Goal: Information Seeking & Learning: Check status

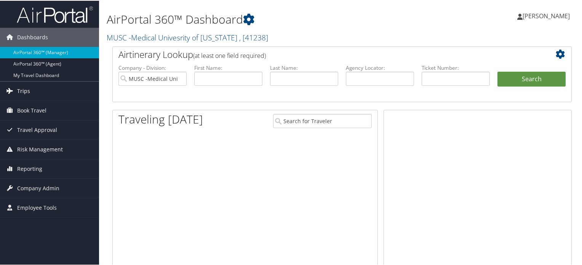
click at [29, 88] on link "Trips" at bounding box center [49, 90] width 99 height 19
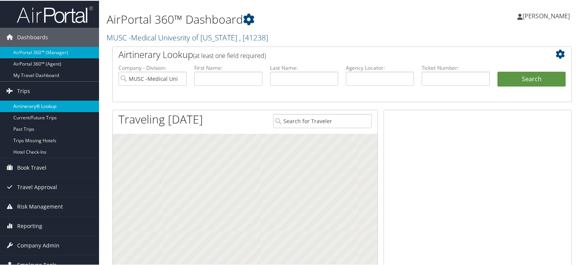
click at [39, 106] on link "Airtinerary® Lookup" at bounding box center [49, 105] width 99 height 11
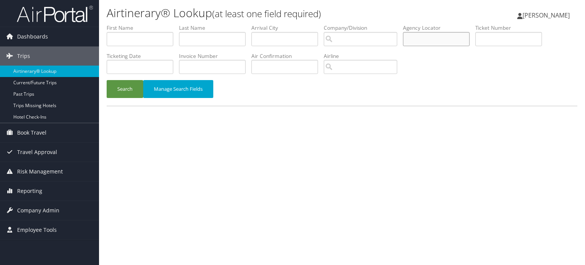
click at [440, 39] on input "text" at bounding box center [436, 39] width 67 height 14
paste input "CMP50C"
type input "CMP50C"
drag, startPoint x: 121, startPoint y: 89, endPoint x: 128, endPoint y: 89, distance: 6.5
click at [121, 89] on button "Search" at bounding box center [125, 89] width 37 height 18
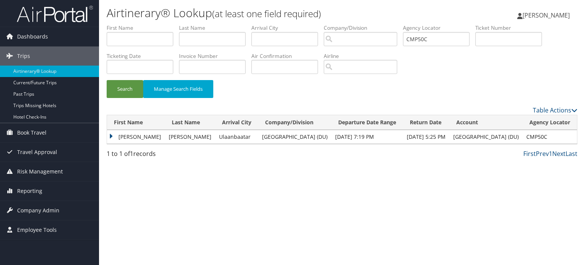
click at [110, 135] on td "CONNOR" at bounding box center [136, 137] width 58 height 14
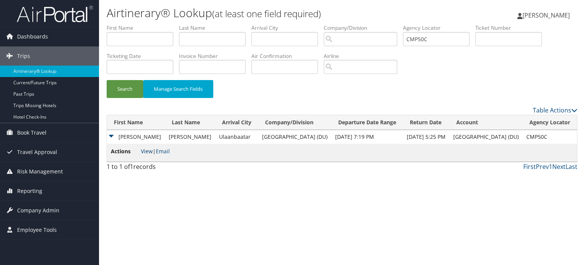
click at [146, 150] on link "View" at bounding box center [147, 150] width 12 height 7
click at [32, 35] on span "Dashboards" at bounding box center [32, 36] width 31 height 19
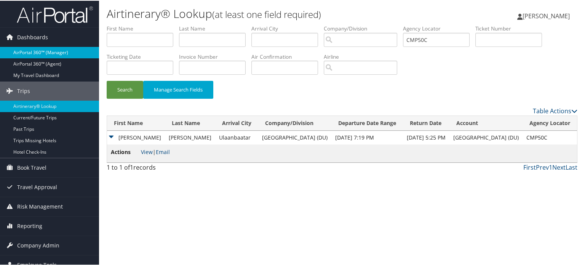
click at [38, 53] on link "AirPortal 360™ (Manager)" at bounding box center [49, 51] width 99 height 11
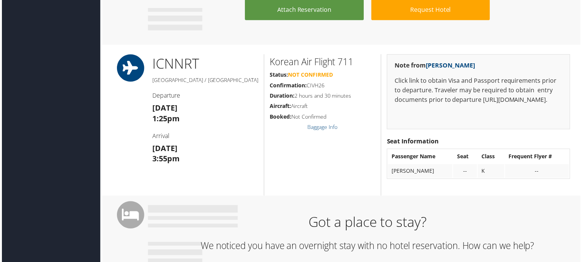
scroll to position [838, 0]
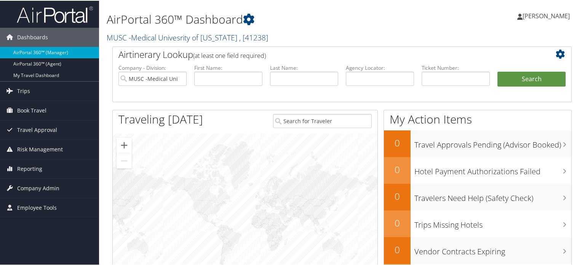
click at [199, 38] on link "MUSC -Medical Univesrity of South Carolina , [ 41238 ]" at bounding box center [187, 37] width 161 height 10
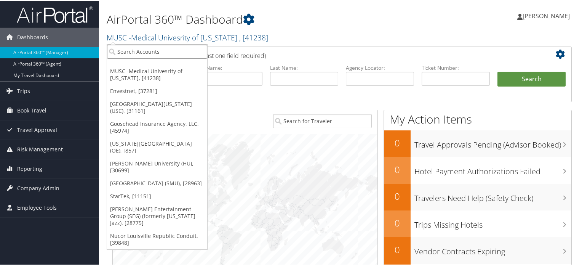
click at [181, 51] on input "search" at bounding box center [157, 51] width 100 height 14
type input "jobot"
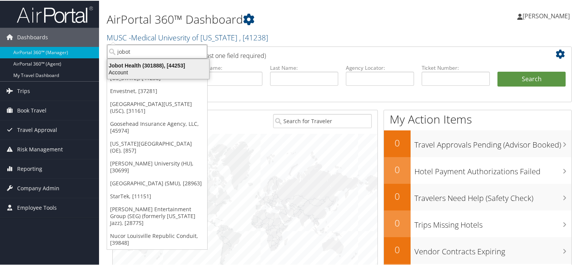
click at [149, 65] on div "Jobot Health (301888), [44253]" at bounding box center [158, 64] width 111 height 7
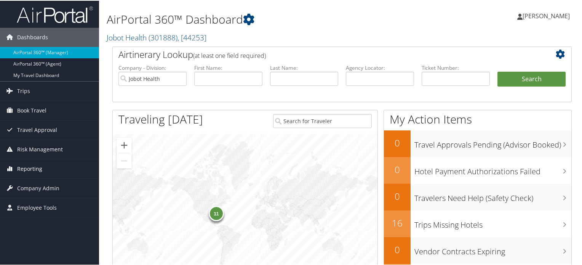
click at [30, 169] on span "Reporting" at bounding box center [29, 167] width 25 height 19
click at [38, 168] on span "Reporting" at bounding box center [29, 167] width 25 height 19
click at [40, 186] on span "Company Admin" at bounding box center [38, 187] width 42 height 19
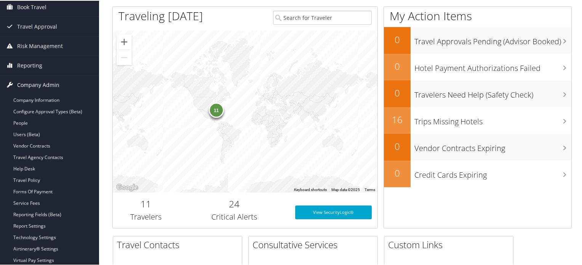
scroll to position [114, 0]
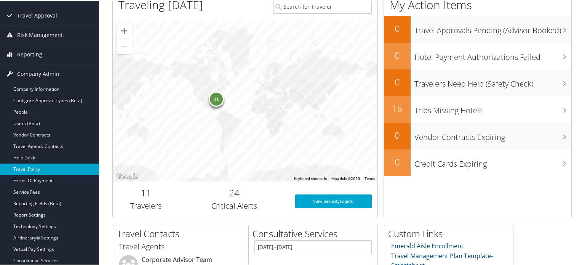
click at [37, 167] on link "Travel Policy" at bounding box center [49, 168] width 99 height 11
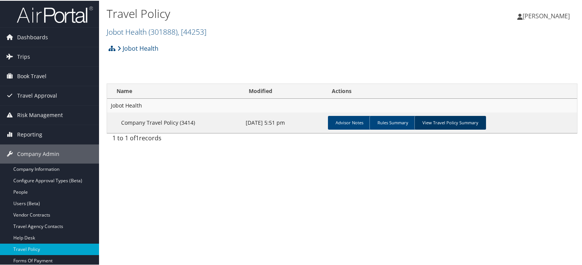
click at [437, 120] on link "View Travel Policy Summary" at bounding box center [450, 122] width 72 height 14
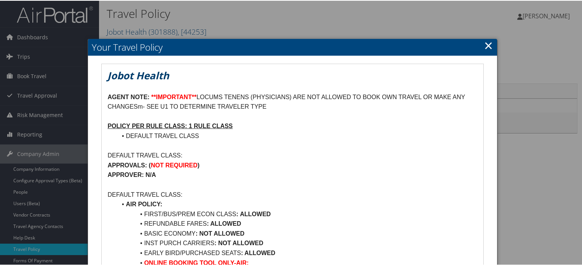
click at [486, 44] on link "×" at bounding box center [488, 44] width 9 height 15
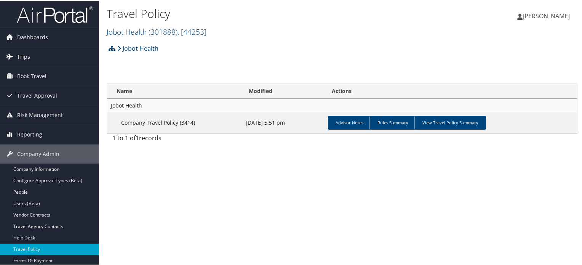
click at [29, 56] on span "Trips" at bounding box center [23, 55] width 13 height 19
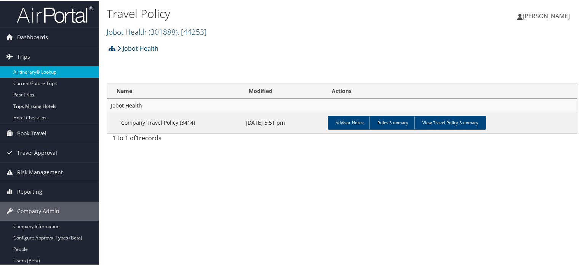
click at [41, 68] on link "Airtinerary® Lookup" at bounding box center [49, 70] width 99 height 11
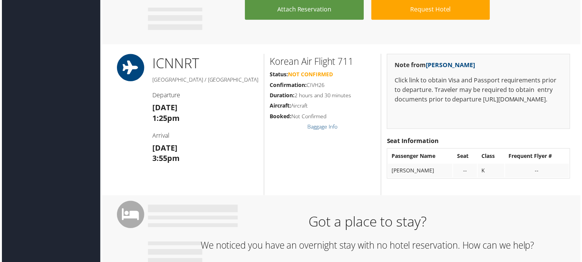
scroll to position [838, 0]
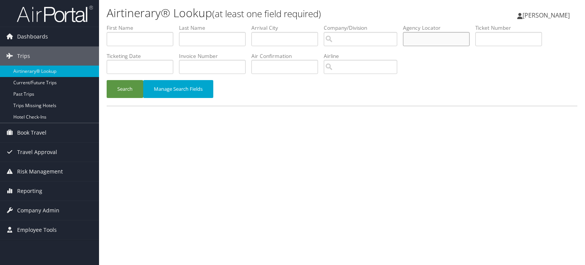
click at [418, 37] on input "text" at bounding box center [436, 39] width 67 height 14
paste input "BRPQD4"
type input "BRPQD4"
click at [123, 92] on button "Search" at bounding box center [125, 89] width 37 height 18
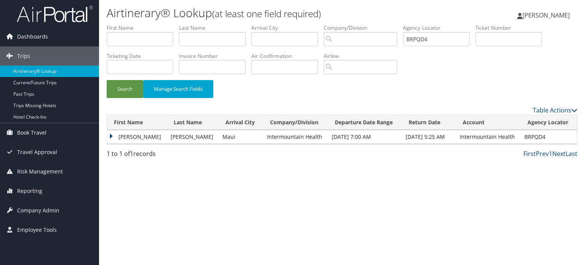
click at [111, 134] on td "JASON D" at bounding box center [137, 137] width 60 height 14
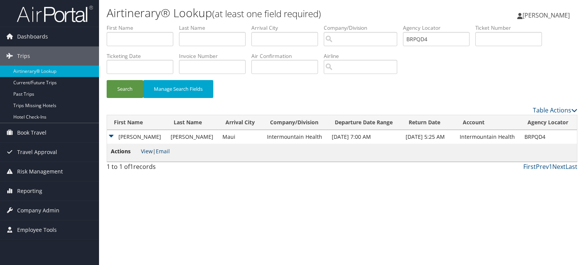
click at [149, 150] on link "View" at bounding box center [147, 150] width 12 height 7
drag, startPoint x: 447, startPoint y: 39, endPoint x: 351, endPoint y: 24, distance: 96.3
click at [351, 24] on ul "First Name Last Name Departure City Arrival City Company/Division Airport/City …" at bounding box center [342, 24] width 471 height 0
paste input "DLXJ2H"
type input "DLXJ2H"
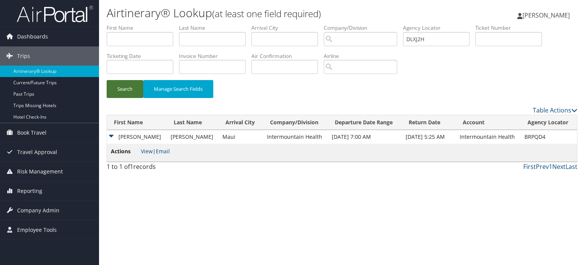
click at [116, 91] on button "Search" at bounding box center [125, 89] width 37 height 18
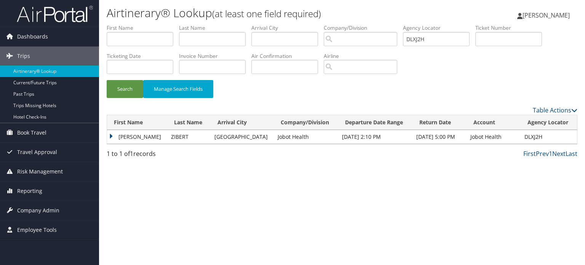
click at [108, 133] on td "KIMBERLY CHONG" at bounding box center [137, 137] width 60 height 14
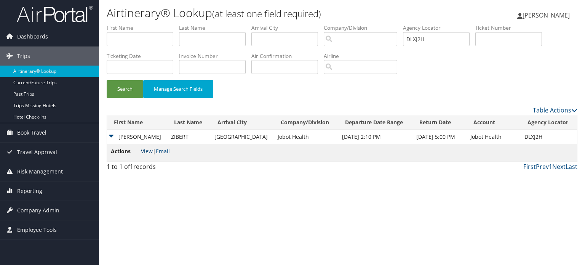
click at [145, 151] on link "View" at bounding box center [147, 150] width 12 height 7
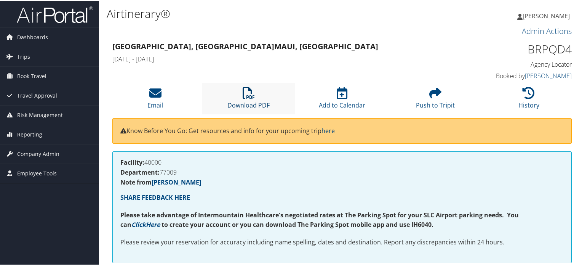
click at [246, 96] on icon at bounding box center [248, 92] width 12 height 12
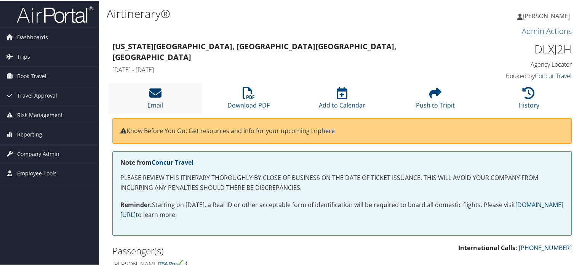
click at [157, 93] on icon at bounding box center [155, 92] width 12 height 12
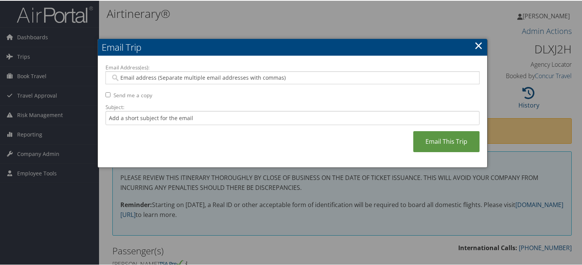
click at [247, 78] on input "Email Address(es):" at bounding box center [292, 77] width 364 height 8
paste input "[DOMAIN_NAME][EMAIL_ADDRESS][DOMAIN_NAME]"
type input "[DOMAIN_NAME][EMAIL_ADDRESS][DOMAIN_NAME]"
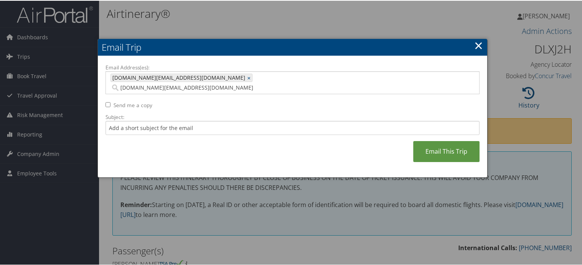
type input "[DOMAIN_NAME][EMAIL_ADDRESS][DOMAIN_NAME]"
click at [440, 144] on link "Email This Trip" at bounding box center [446, 150] width 66 height 21
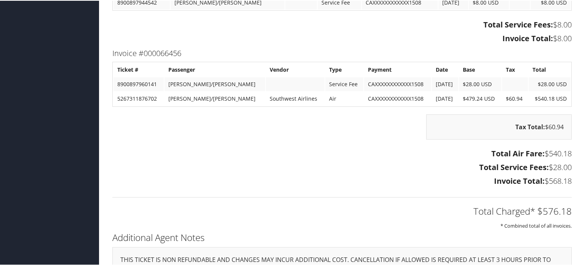
scroll to position [643, 0]
